Goal: Obtain resource: Download file/media

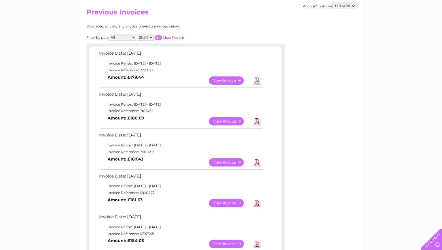
click at [154, 37] on div "Filter by date All January February March April May June July August September …" at bounding box center [160, 37] width 149 height 7
click at [151, 37] on select "2025 2024 2023 2022" at bounding box center [145, 37] width 17 height 7
select select "2025"
click at [138, 34] on select "2025 2024 2023 2022" at bounding box center [145, 37] width 17 height 7
click at [160, 38] on input "button" at bounding box center [158, 37] width 7 height 5
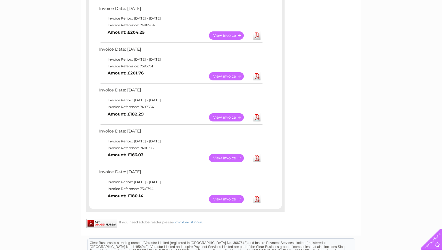
scroll to position [227, 0]
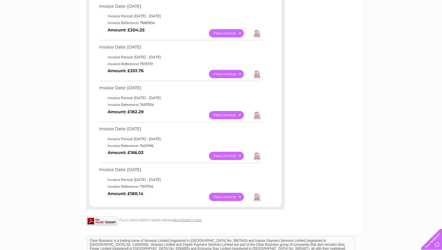
click at [234, 156] on link "View" at bounding box center [230, 156] width 42 height 8
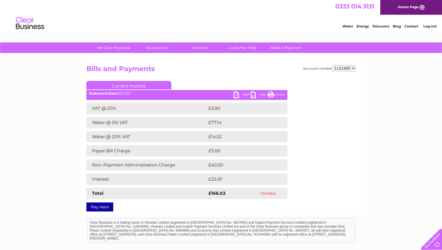
click at [230, 95] on div "Statement Date: 04/02/2025" at bounding box center [186, 94] width 201 height 4
click at [238, 97] on link "PDF" at bounding box center [242, 96] width 17 height 8
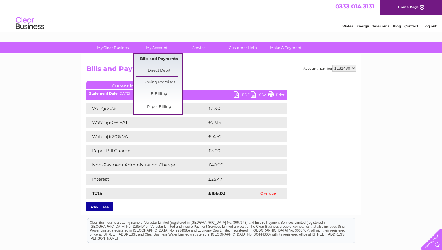
click at [161, 60] on link "Bills and Payments" at bounding box center [159, 59] width 47 height 11
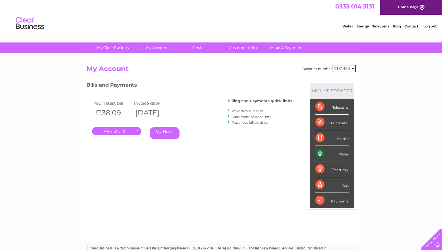
click at [161, 60] on div "Account number 1131480 My Account MY LIVE SERVICES Telecoms Broadband Mobile Wa…" at bounding box center [221, 148] width 281 height 188
click at [247, 109] on link "View previous bills" at bounding box center [247, 111] width 31 height 4
click at [248, 111] on link "View previous bills" at bounding box center [247, 111] width 31 height 4
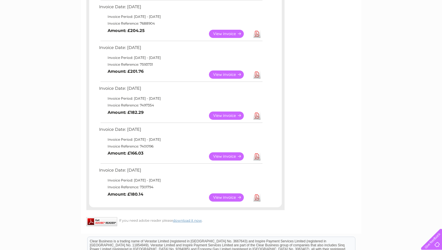
scroll to position [227, 0]
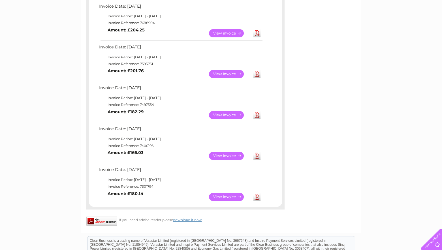
click at [227, 198] on link "View" at bounding box center [230, 197] width 42 height 8
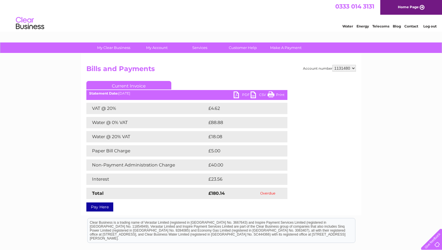
click at [240, 94] on link "PDF" at bounding box center [242, 96] width 17 height 8
